Goal: Browse casually

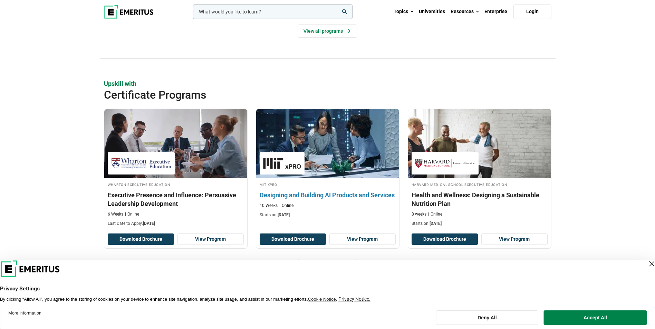
scroll to position [760, 0]
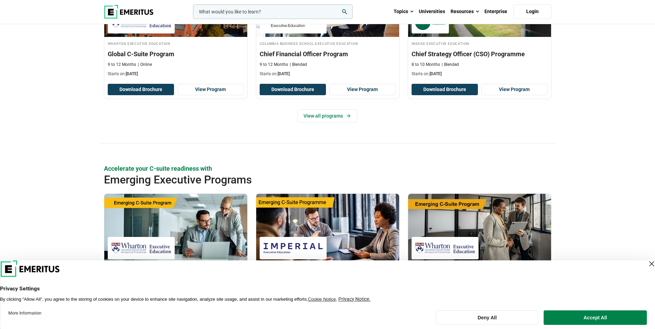
scroll to position [449, 0]
